Goal: Answer question/provide support

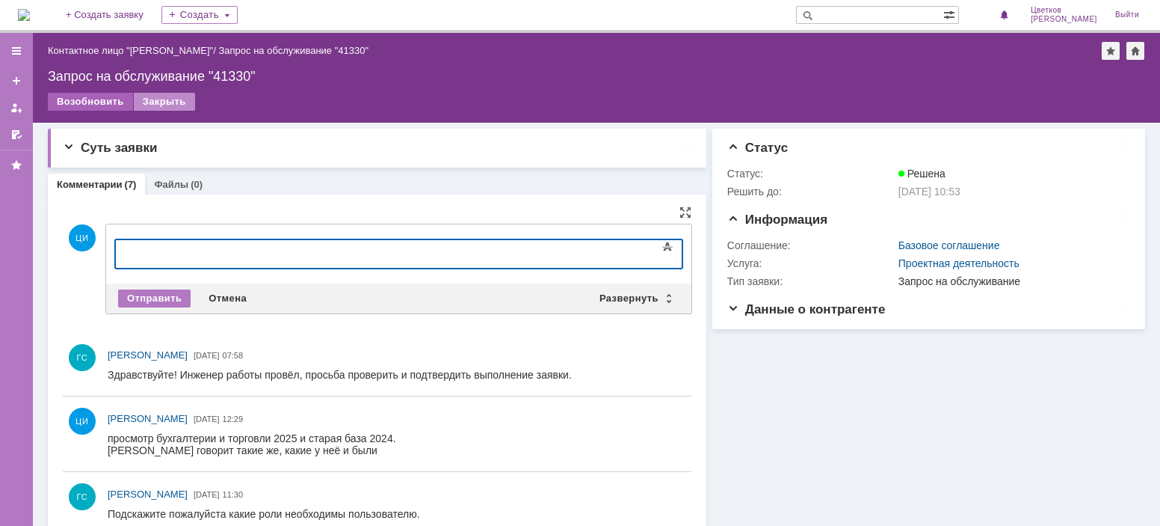
click at [104, 108] on div "Возобновить" at bounding box center [90, 102] width 85 height 18
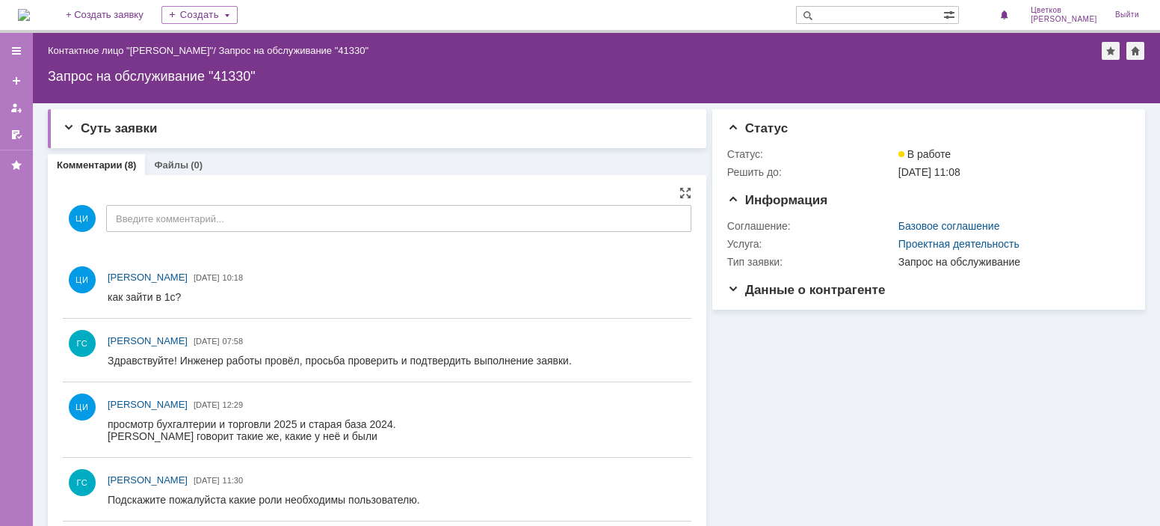
click at [277, 232] on div "ЦИ Введите комментарий..." at bounding box center [377, 220] width 629 height 70
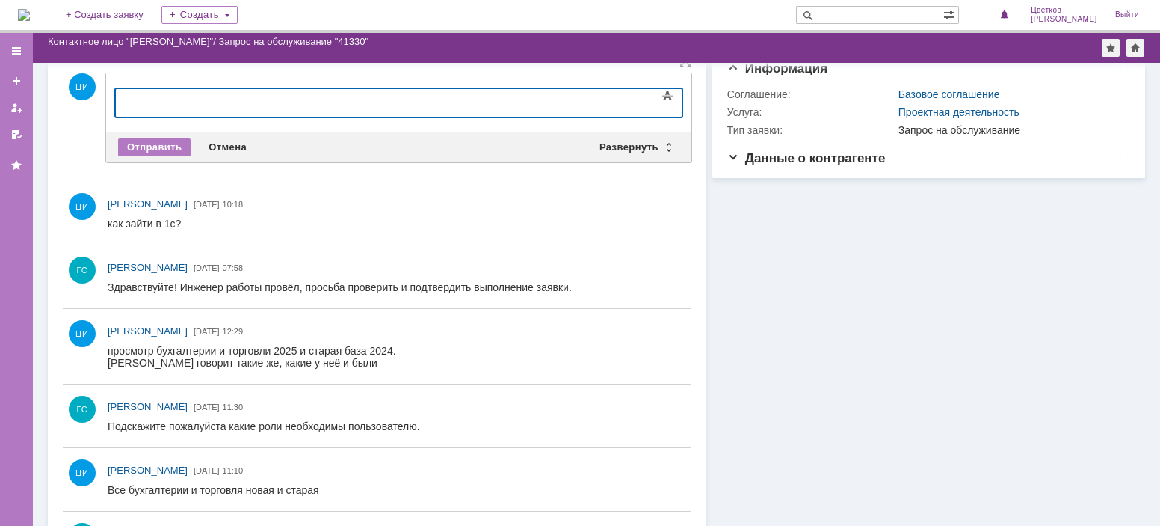
scroll to position [67, 0]
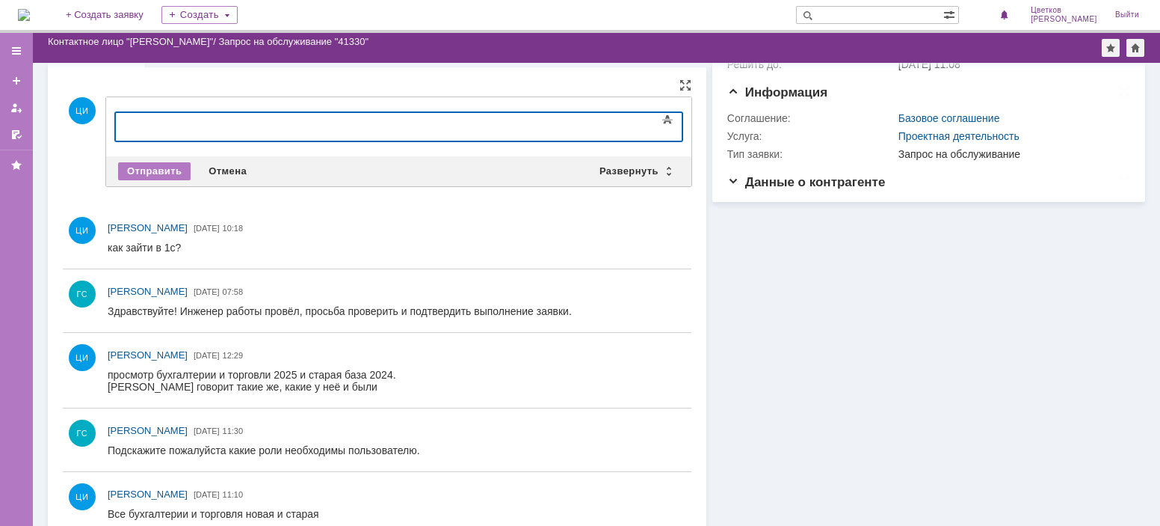
click at [338, 121] on div at bounding box center [237, 125] width 212 height 12
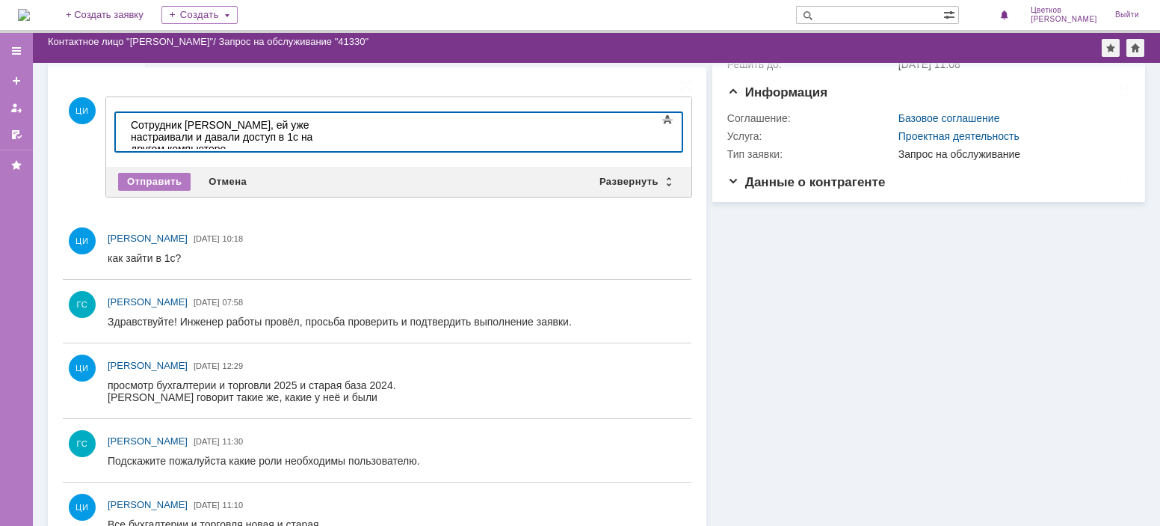
click at [310, 137] on div "Сотрудник [PERSON_NAME], ей уже настраивали и давали доступ в 1с на другом комп…" at bounding box center [237, 149] width 212 height 60
click at [309, 137] on div "Сотрудник [PERSON_NAME], ей уже настраивали и давали доступ в 1с на другом комп…" at bounding box center [237, 149] width 212 height 60
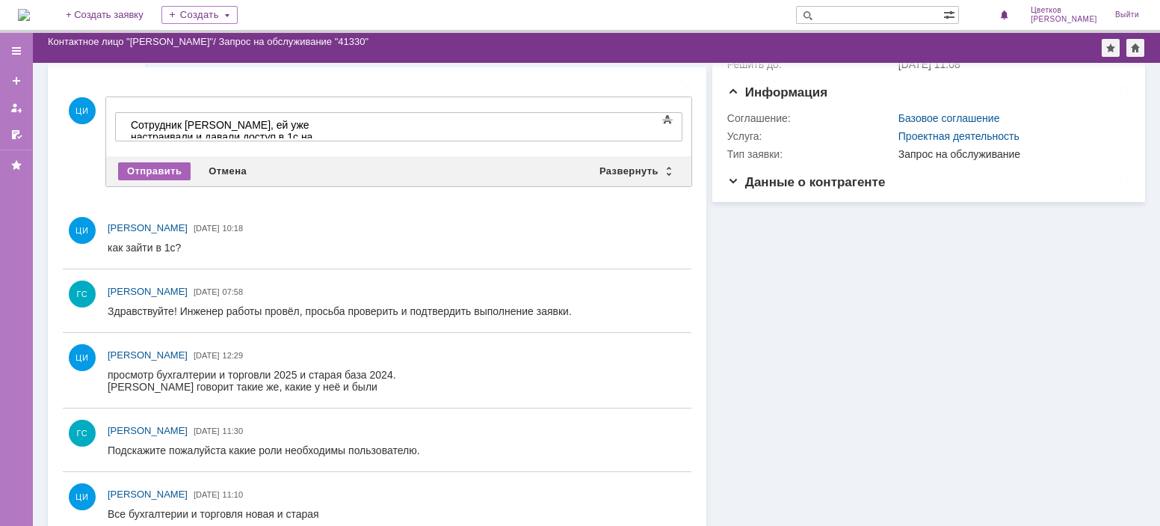
click at [161, 173] on div "Отправить" at bounding box center [154, 171] width 73 height 18
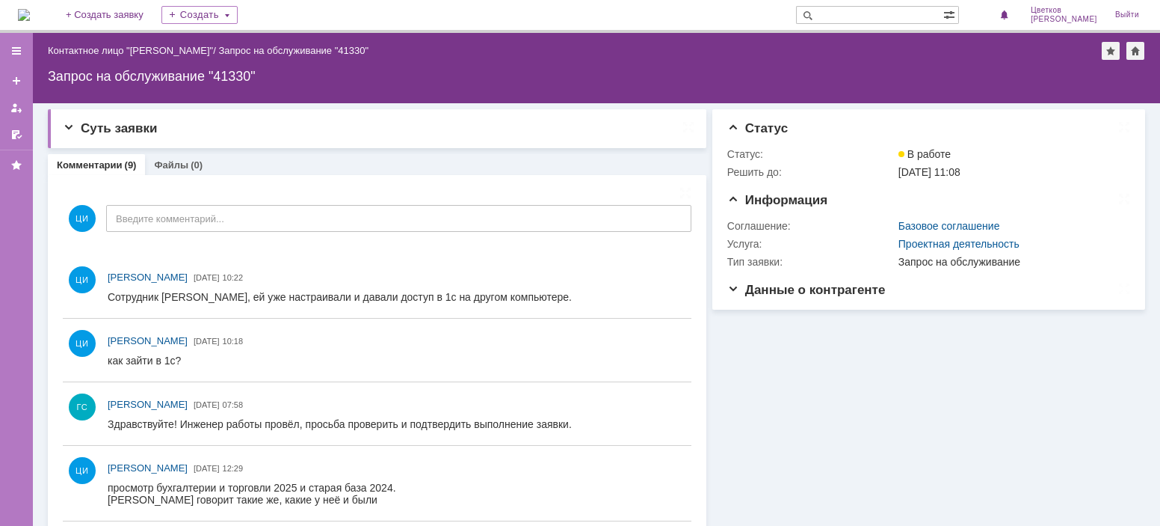
scroll to position [0, 0]
click at [354, 298] on div "Сотрудник [PERSON_NAME], ей уже настраивали и давали доступ в 1с на другом комп…" at bounding box center [340, 297] width 464 height 12
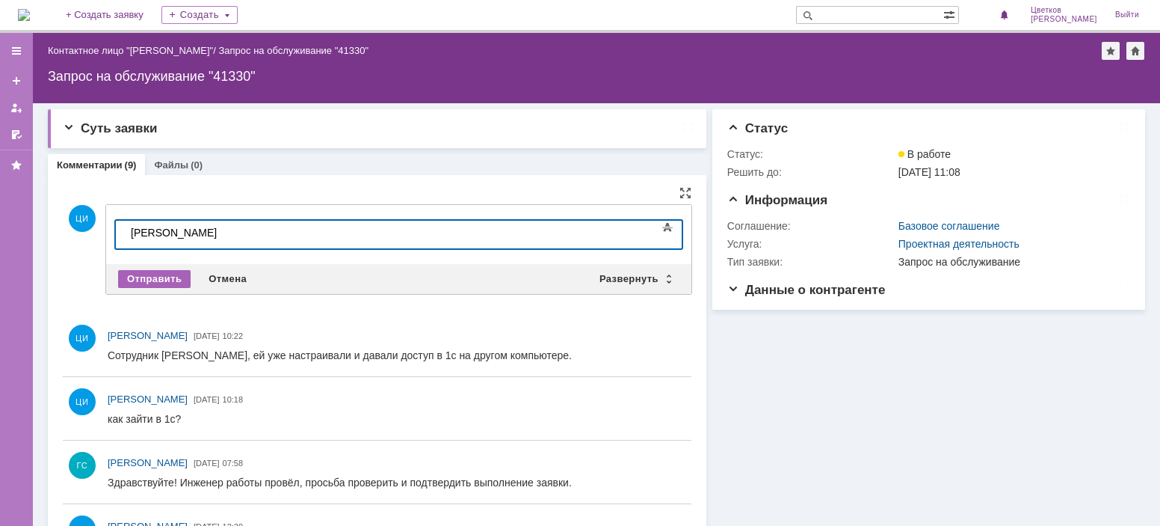
click at [139, 281] on div "Отправить" at bounding box center [154, 279] width 73 height 18
